Goal: Transaction & Acquisition: Purchase product/service

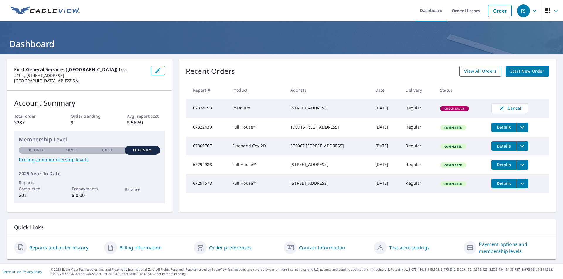
click at [470, 75] on link "View All Orders" at bounding box center [480, 71] width 42 height 11
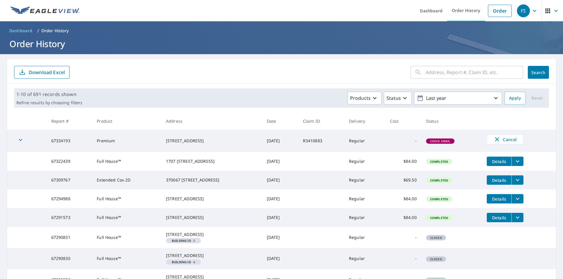
click at [431, 73] on input "text" at bounding box center [474, 72] width 97 height 16
type input "1333"
click at [532, 72] on span "Search" at bounding box center [538, 73] width 12 height 6
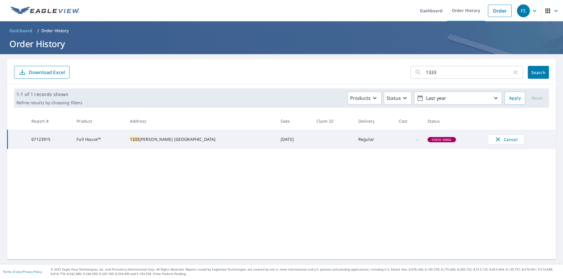
click at [428, 140] on span "Check Email" at bounding box center [442, 140] width 28 height 4
click at [167, 138] on div "[STREET_ADDRESS][PERSON_NAME]" at bounding box center [200, 140] width 141 height 6
drag, startPoint x: 30, startPoint y: 140, endPoint x: 179, endPoint y: 147, distance: 149.1
click at [179, 147] on tr "67123915 Full House™ [STREET_ADDRESS][PERSON_NAME] [DATE] Regular - Check Email…" at bounding box center [282, 139] width 548 height 19
click at [433, 142] on span "Check Email" at bounding box center [442, 140] width 28 height 4
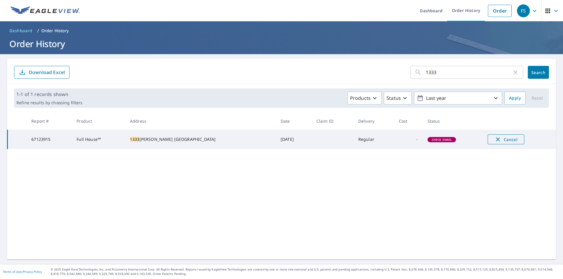
click at [503, 139] on span "Cancel" at bounding box center [506, 139] width 24 height 7
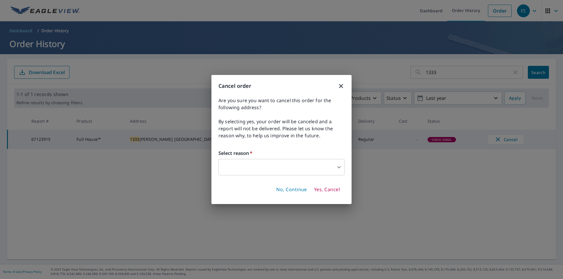
click at [286, 164] on body "FS FS Dashboard Order History Order FS Dashboard / Order History Order History …" at bounding box center [281, 139] width 563 height 279
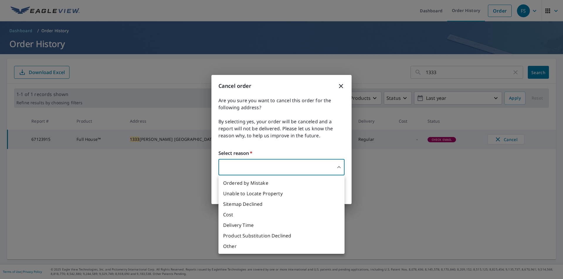
click at [261, 193] on li "Unable to Locate Property" at bounding box center [281, 193] width 126 height 11
type input "31"
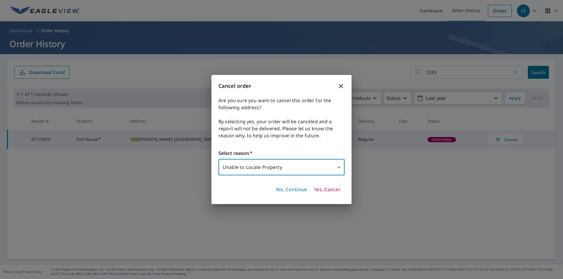
click at [321, 191] on span "Yes, Cancel" at bounding box center [327, 190] width 26 height 6
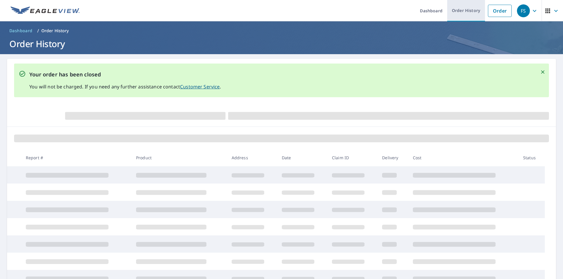
click at [463, 11] on link "Order History" at bounding box center [466, 10] width 38 height 21
click at [501, 10] on link "Order" at bounding box center [500, 11] width 24 height 12
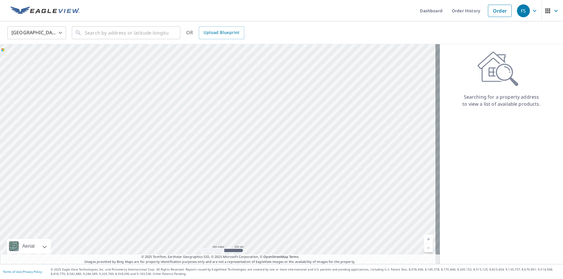
click at [18, 32] on body "FS FS Dashboard Order History Order FS United States US ​ ​ OR Upload Blueprint…" at bounding box center [281, 139] width 563 height 279
click at [30, 61] on li "[GEOGRAPHIC_DATA]" at bounding box center [36, 59] width 59 height 11
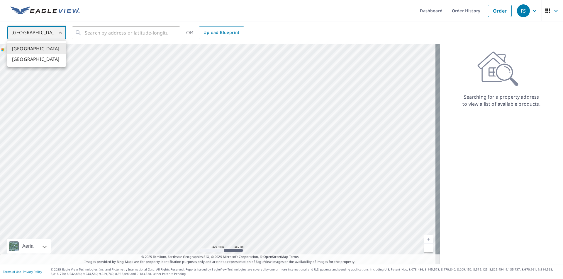
type input "CA"
click at [117, 38] on input "text" at bounding box center [127, 33] width 84 height 16
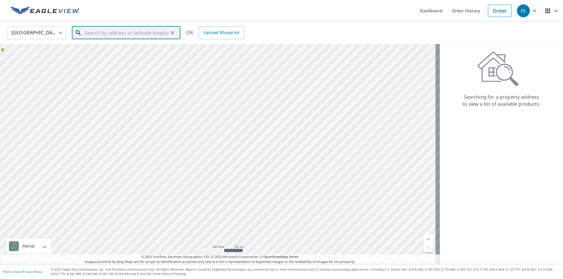
paste input "[STREET_ADDRESS][PERSON_NAME]"
click at [138, 47] on span "[STREET_ADDRESS][PERSON_NAME]" at bounding box center [130, 49] width 92 height 7
type input "[STREET_ADDRESS][PERSON_NAME]"
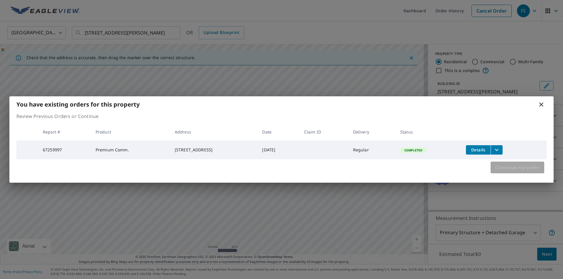
click at [519, 169] on span "Continue my order" at bounding box center [517, 168] width 44 height 8
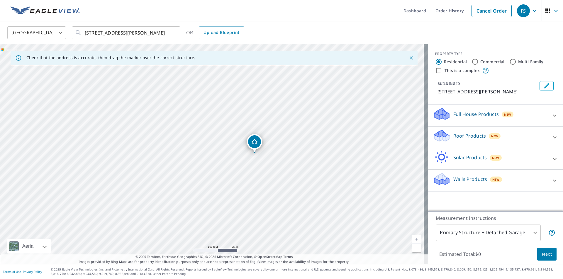
drag, startPoint x: 188, startPoint y: 163, endPoint x: 300, endPoint y: 177, distance: 112.6
click at [300, 177] on div "[STREET_ADDRESS][PERSON_NAME]" at bounding box center [214, 154] width 428 height 220
drag, startPoint x: 174, startPoint y: 180, endPoint x: 166, endPoint y: 138, distance: 42.7
click at [166, 138] on div "[STREET_ADDRESS][PERSON_NAME]" at bounding box center [214, 154] width 428 height 220
drag, startPoint x: 282, startPoint y: 131, endPoint x: 271, endPoint y: 207, distance: 77.1
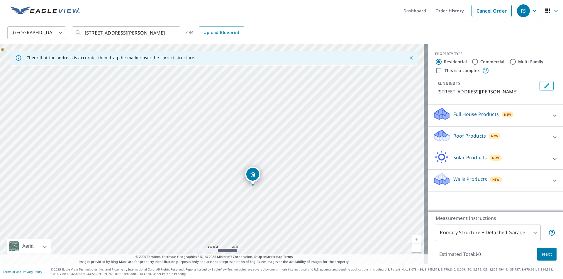
click at [272, 209] on div "[STREET_ADDRESS][PERSON_NAME]" at bounding box center [214, 154] width 428 height 220
drag, startPoint x: 271, startPoint y: 152, endPoint x: 379, endPoint y: 219, distance: 127.1
click at [379, 219] on div "[STREET_ADDRESS][PERSON_NAME]" at bounding box center [214, 154] width 428 height 220
drag, startPoint x: 210, startPoint y: 133, endPoint x: 217, endPoint y: 212, distance: 79.4
click at [217, 212] on div "[STREET_ADDRESS][PERSON_NAME]" at bounding box center [214, 154] width 428 height 220
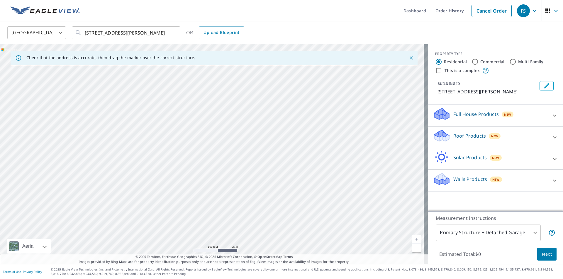
click at [184, 181] on div "[STREET_ADDRESS][PERSON_NAME]" at bounding box center [214, 154] width 428 height 220
drag, startPoint x: 189, startPoint y: 204, endPoint x: 224, endPoint y: 209, distance: 35.2
click at [220, 209] on div "[STREET_ADDRESS][PERSON_NAME]" at bounding box center [214, 154] width 428 height 220
drag, startPoint x: 223, startPoint y: 140, endPoint x: 83, endPoint y: 116, distance: 141.7
drag, startPoint x: 254, startPoint y: 199, endPoint x: 256, endPoint y: 203, distance: 4.2
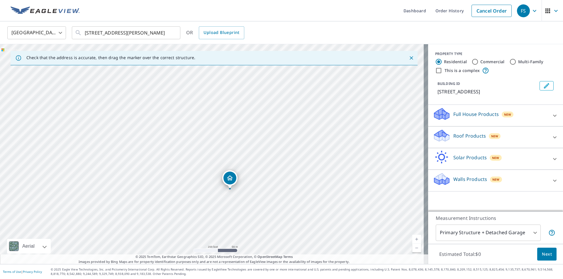
click at [256, 203] on div "[STREET_ADDRESS]" at bounding box center [214, 154] width 428 height 220
drag, startPoint x: 229, startPoint y: 174, endPoint x: 220, endPoint y: 154, distance: 21.5
drag, startPoint x: 198, startPoint y: 123, endPoint x: 207, endPoint y: 118, distance: 10.2
drag, startPoint x: 231, startPoint y: 230, endPoint x: 239, endPoint y: 215, distance: 17.4
click at [239, 215] on div "[STREET_ADDRESS][PERSON_NAME]" at bounding box center [214, 154] width 428 height 220
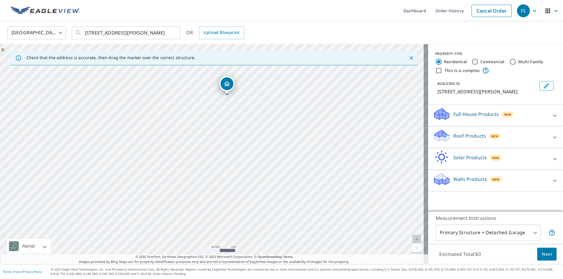
drag, startPoint x: 205, startPoint y: 89, endPoint x: 231, endPoint y: 84, distance: 26.0
drag, startPoint x: 142, startPoint y: 206, endPoint x: 214, endPoint y: 201, distance: 71.7
click at [214, 201] on div "[STREET_ADDRESS][PERSON_NAME]" at bounding box center [214, 154] width 428 height 220
drag, startPoint x: 137, startPoint y: 160, endPoint x: 138, endPoint y: 210, distance: 50.7
click at [138, 210] on div "[STREET_ADDRESS][PERSON_NAME]" at bounding box center [214, 154] width 428 height 220
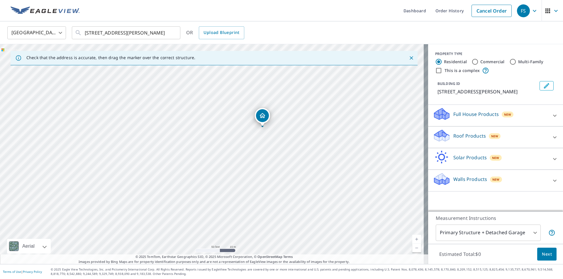
drag, startPoint x: 243, startPoint y: 228, endPoint x: 243, endPoint y: 152, distance: 75.9
click at [243, 152] on div "[STREET_ADDRESS][PERSON_NAME]" at bounding box center [214, 154] width 428 height 220
click at [458, 118] on p "Full House Products" at bounding box center [475, 114] width 45 height 7
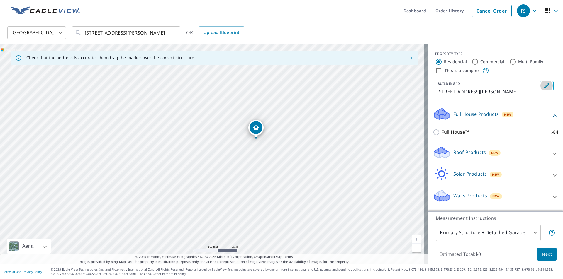
click at [542, 84] on button "Edit building 1" at bounding box center [546, 85] width 14 height 9
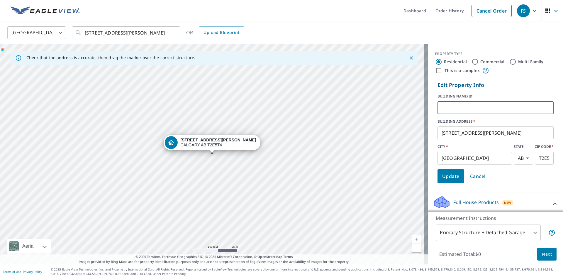
click at [450, 106] on input "text" at bounding box center [495, 108] width 116 height 16
type input "h"
type input "HOUSE OF CARS"
click at [446, 176] on span "Update" at bounding box center [450, 176] width 17 height 8
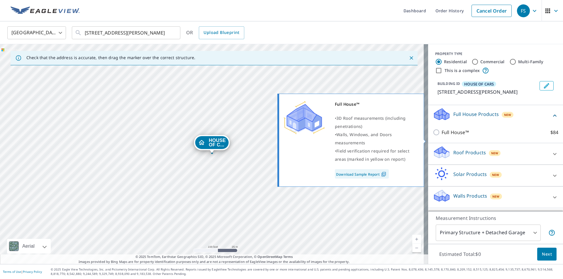
click at [454, 136] on p "Full House™" at bounding box center [454, 132] width 27 height 7
click at [441, 136] on input "Full House™ $84" at bounding box center [437, 132] width 9 height 7
checkbox input "true"
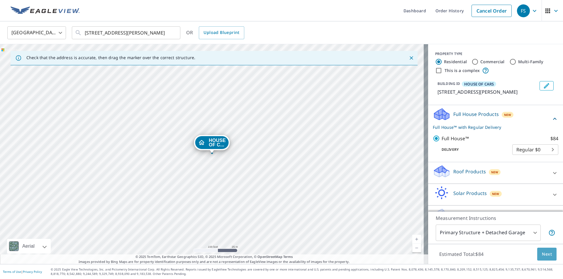
click at [550, 257] on button "Next" at bounding box center [546, 254] width 19 height 13
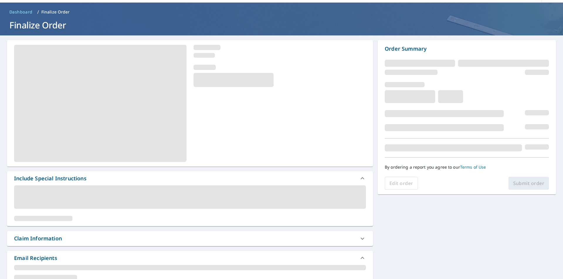
scroll to position [29, 0]
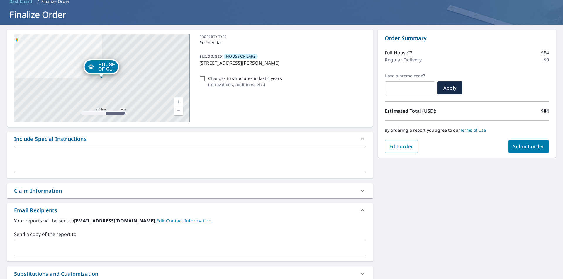
click at [72, 157] on textarea at bounding box center [190, 160] width 344 height 17
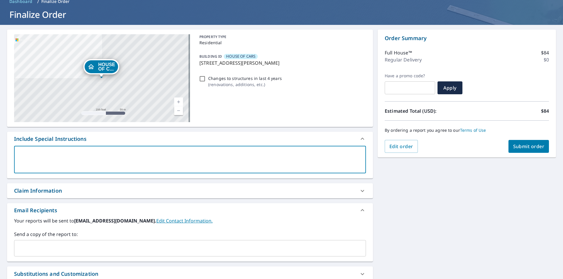
type textarea "R"
type textarea "x"
checkbox input "true"
type textarea "RU"
type textarea "x"
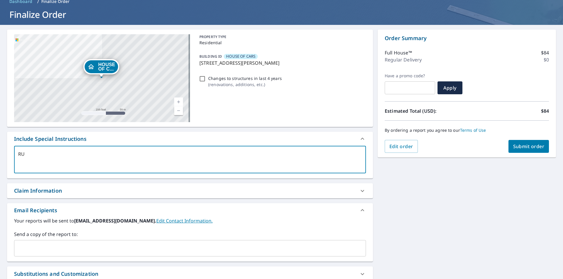
checkbox input "true"
type textarea "RUS"
type textarea "x"
checkbox input "true"
type textarea "RUSH"
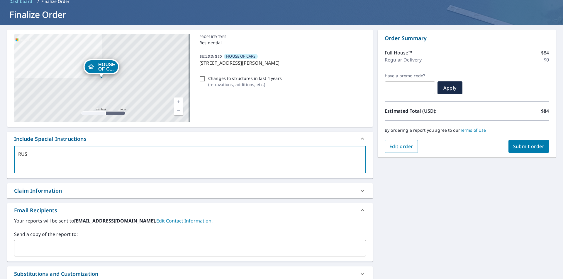
type textarea "x"
checkbox input "true"
type textarea "RUSH"
type textarea "x"
checkbox input "true"
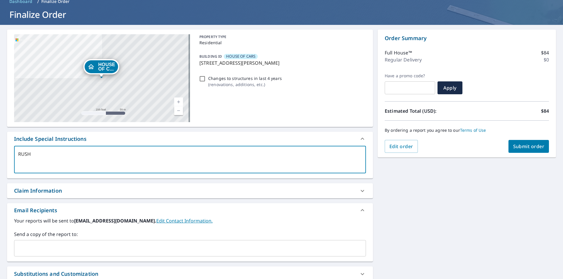
type textarea "RUSH P"
type textarea "x"
checkbox input "true"
type textarea "RUSH PL"
type textarea "x"
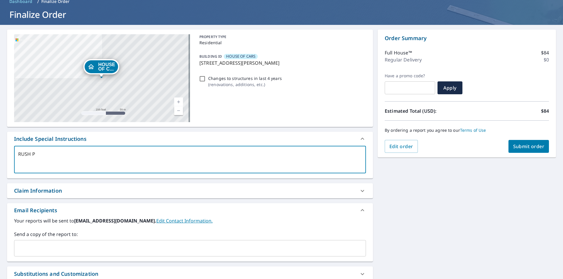
checkbox input "true"
type textarea "RUSH PLE"
type textarea "x"
checkbox input "true"
type textarea "RUSH PLEA"
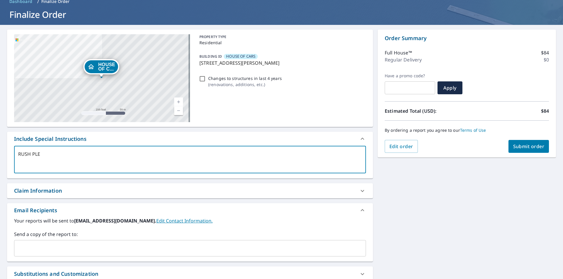
type textarea "x"
checkbox input "true"
type textarea "RUSH PLEAS"
type textarea "x"
checkbox input "true"
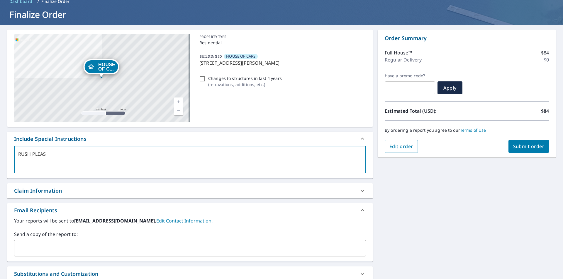
type textarea "RUSH PLEASE"
type textarea "x"
checkbox input "true"
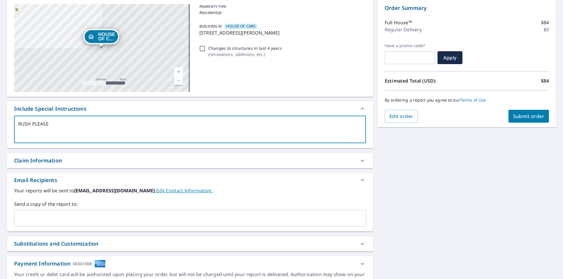
scroll to position [88, 0]
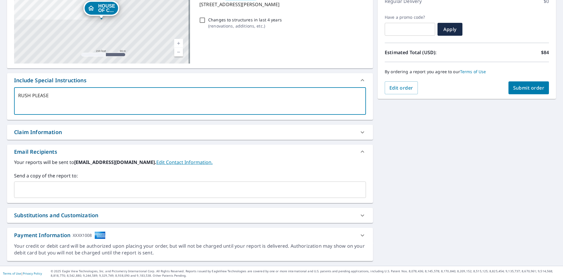
type textarea "RUSH PLEASE"
type textarea "x"
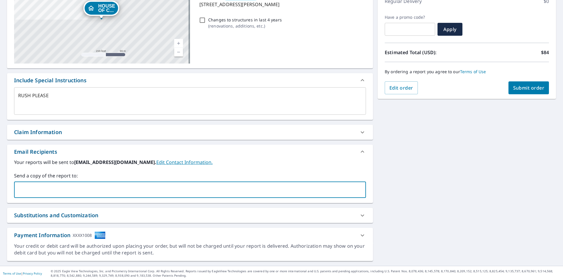
click at [67, 188] on input "text" at bounding box center [186, 189] width 338 height 11
type input "[PERSON_NAME][DOMAIN_NAME][EMAIL_ADDRESS][PERSON_NAME][DOMAIN_NAME]"
type textarea "x"
checkbox input "true"
type input "[PERSON_NAME][EMAIL_ADDRESS][DOMAIN_NAME]"
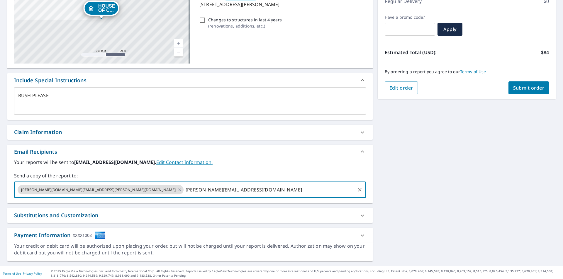
type textarea "x"
checkbox input "true"
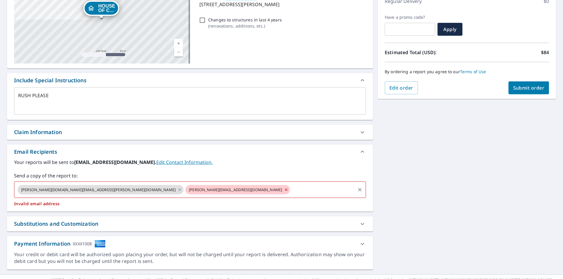
click at [284, 190] on icon at bounding box center [286, 190] width 5 height 6
type textarea "x"
checkbox input "true"
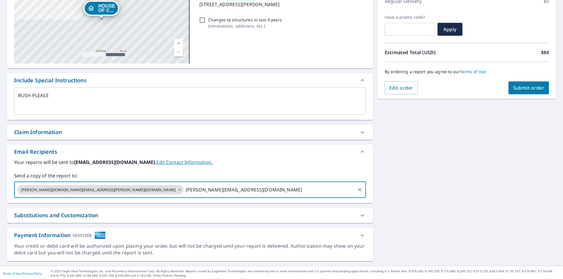
type input "[PERSON_NAME][EMAIL_ADDRESS][DOMAIN_NAME]"
type textarea "x"
checkbox input "true"
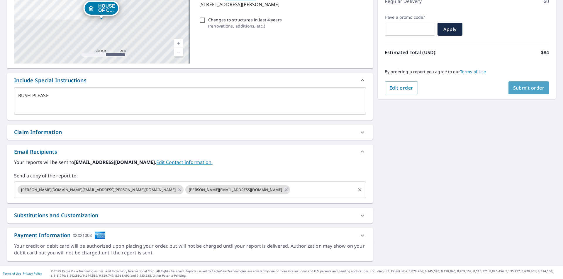
click at [526, 86] on span "Submit order" at bounding box center [528, 88] width 31 height 6
type textarea "x"
checkbox input "true"
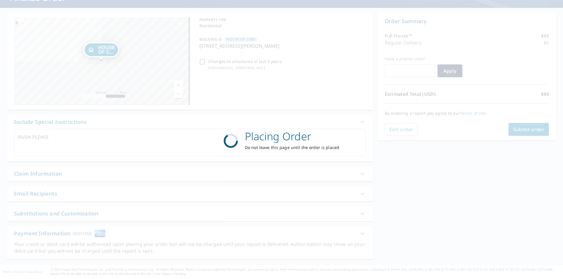
scroll to position [46, 0]
